Goal: Task Accomplishment & Management: Use online tool/utility

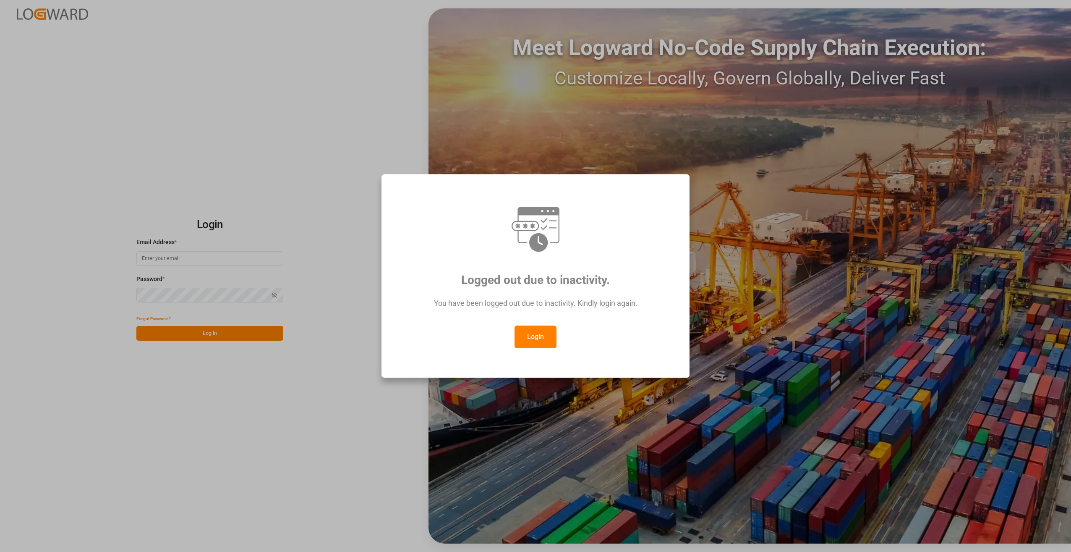
click at [549, 338] on button "Login" at bounding box center [536, 336] width 42 height 23
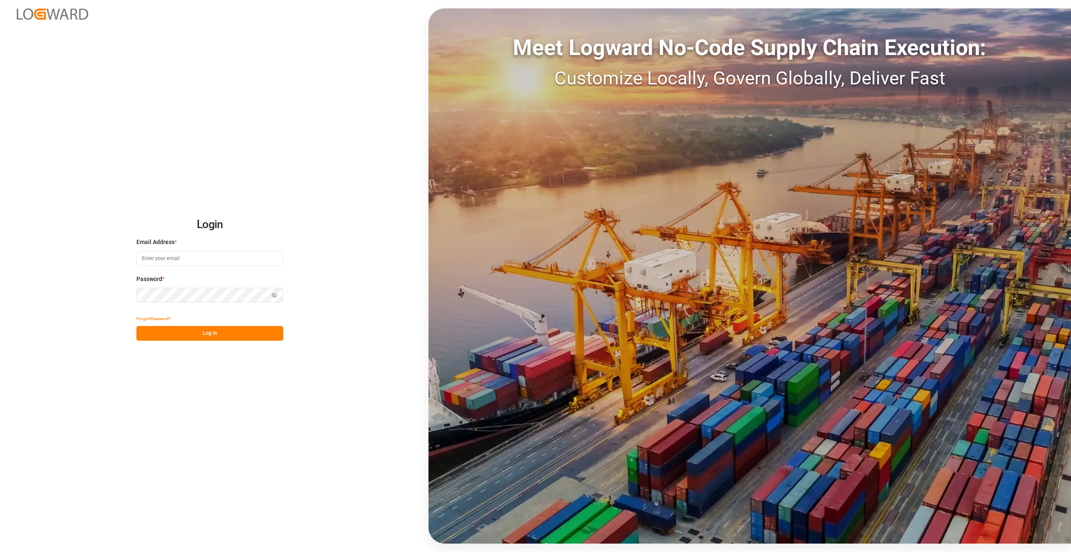
click at [170, 257] on input at bounding box center [209, 258] width 147 height 15
type input "[PERSON_NAME][EMAIL_ADDRESS][DOMAIN_NAME]"
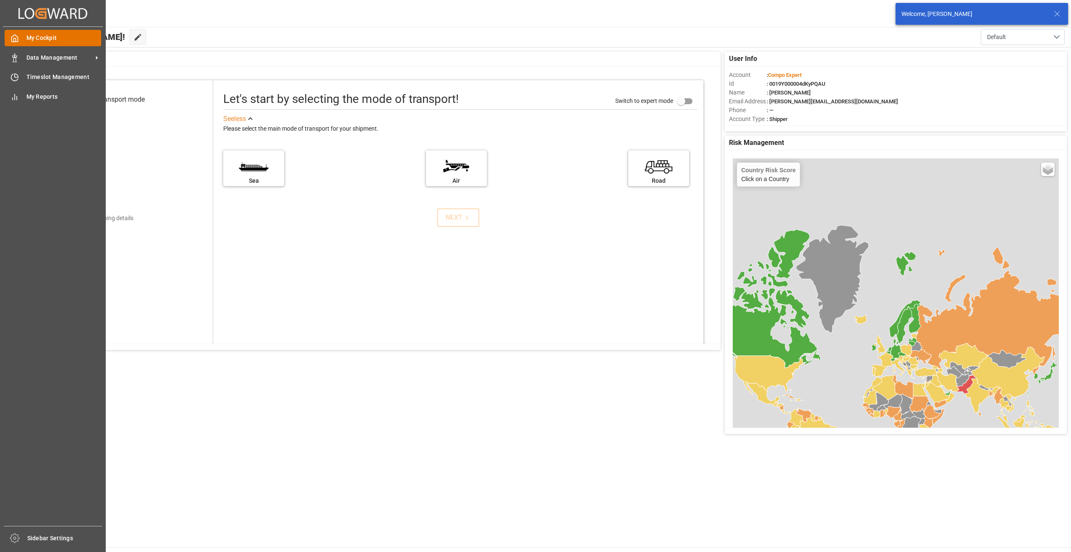
click at [35, 35] on span "My Cockpit" at bounding box center [63, 38] width 75 height 9
click at [52, 55] on span "Data Management" at bounding box center [59, 57] width 66 height 9
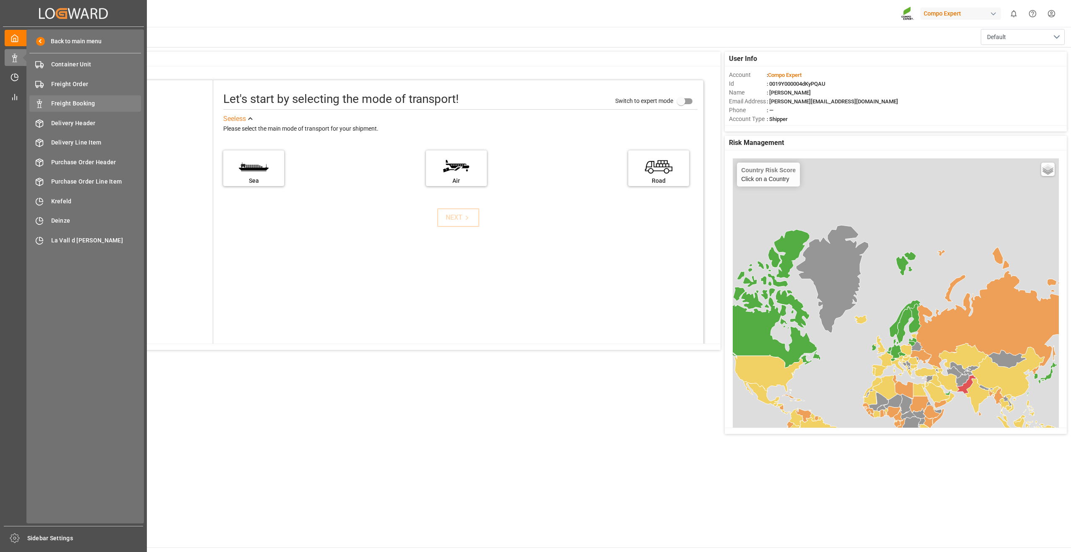
click at [70, 101] on span "Freight Booking" at bounding box center [96, 103] width 90 height 9
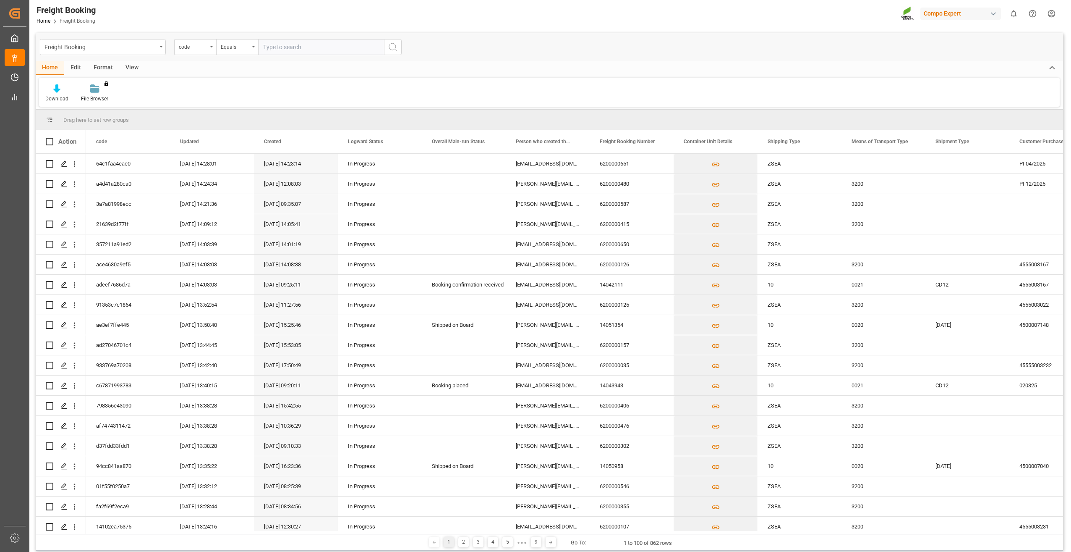
click at [126, 66] on div "View" at bounding box center [132, 68] width 26 height 14
click at [93, 84] on div "Default Standard Templates Save Template Reset Template" at bounding box center [549, 92] width 1021 height 29
click at [93, 89] on icon at bounding box center [95, 88] width 8 height 8
click at [99, 113] on div "Overview Countries" at bounding box center [118, 118] width 82 height 17
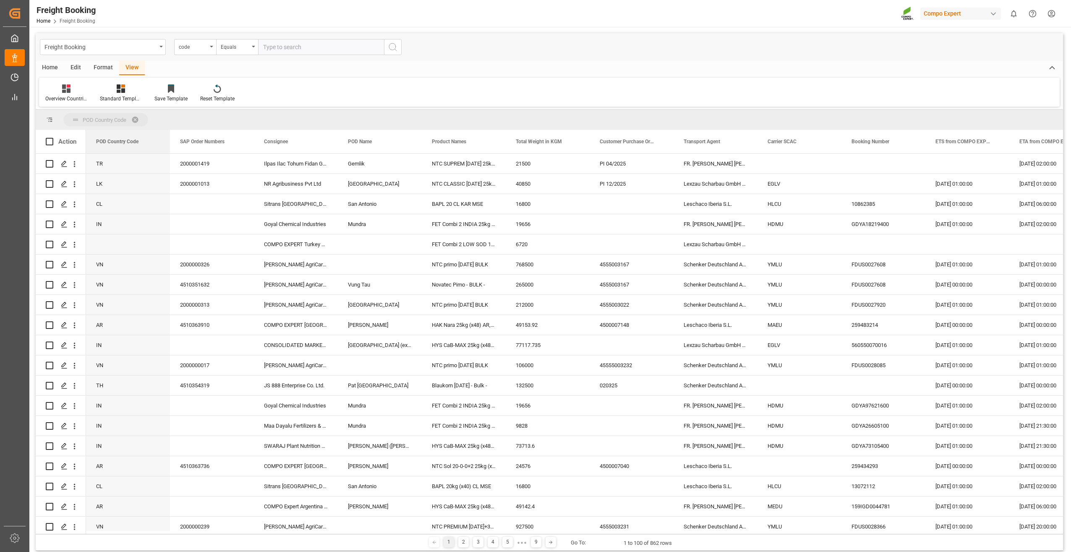
drag, startPoint x: 111, startPoint y: 141, endPoint x: 166, endPoint y: 118, distance: 59.1
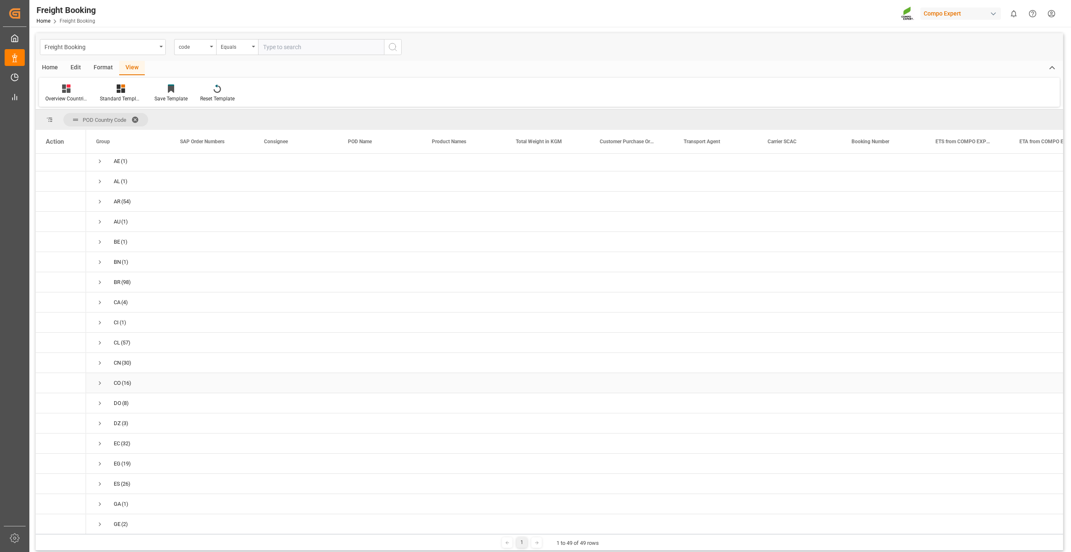
scroll to position [84, 0]
click at [101, 382] on span "Press SPACE to select this row." at bounding box center [100, 382] width 8 height 8
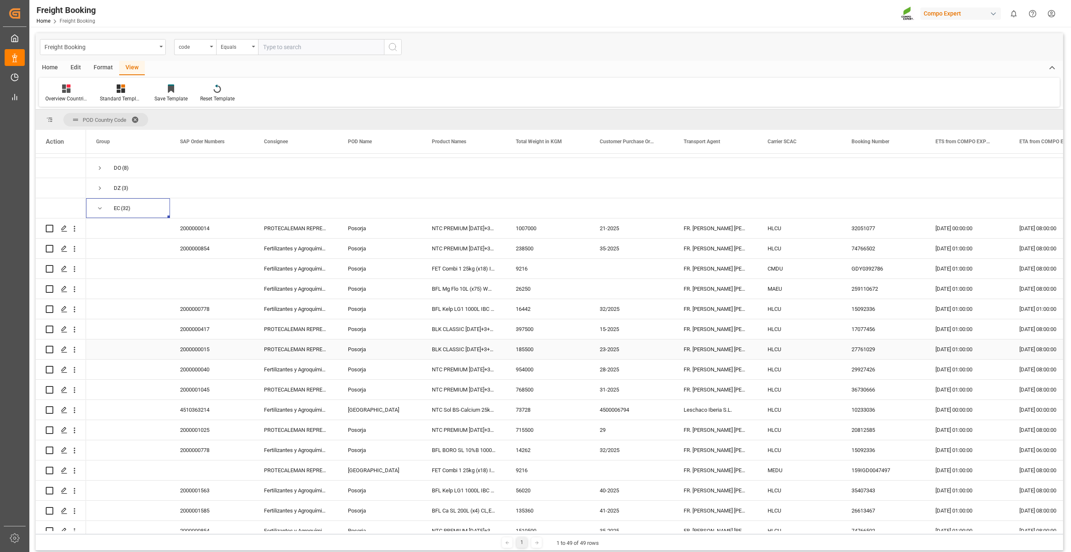
scroll to position [126, 0]
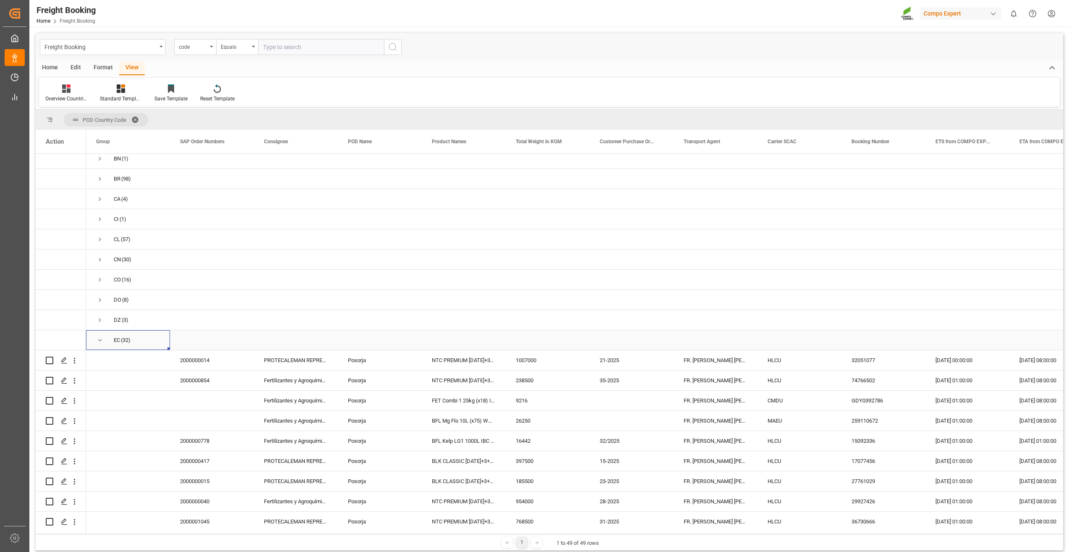
click at [97, 340] on span "Press SPACE to select this row." at bounding box center [100, 340] width 8 height 8
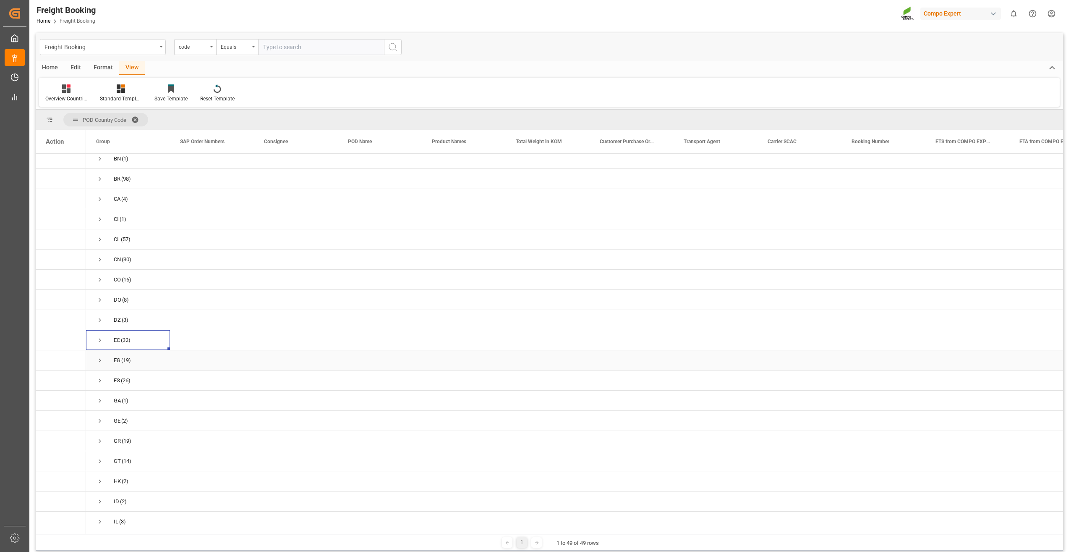
click at [99, 360] on span "Press SPACE to select this row." at bounding box center [100, 360] width 8 height 8
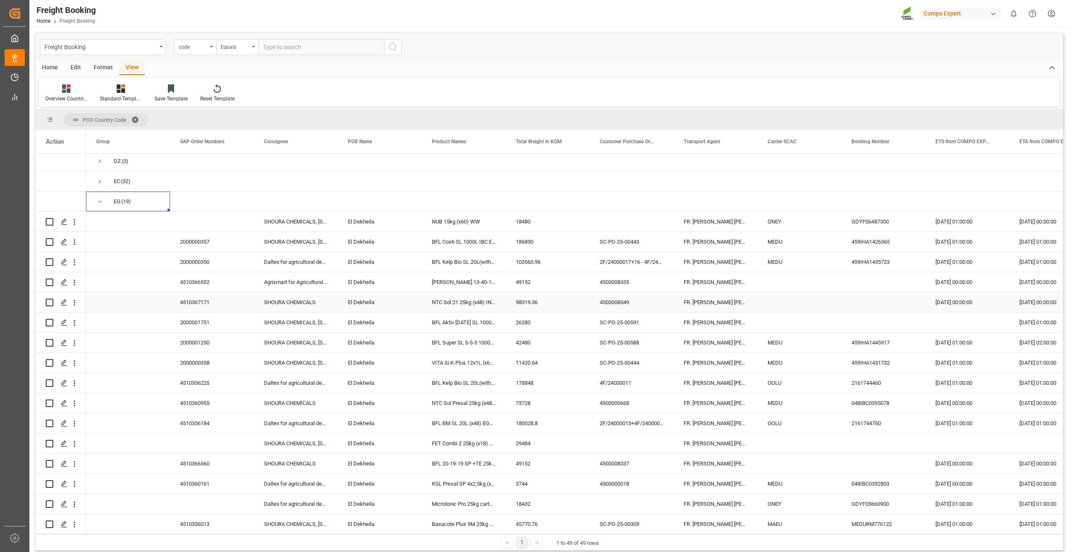
scroll to position [294, 0]
